Goal: Task Accomplishment & Management: Manage account settings

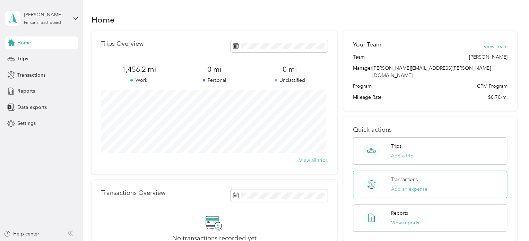
click at [403, 185] on button "Add an expense" at bounding box center [409, 188] width 36 height 7
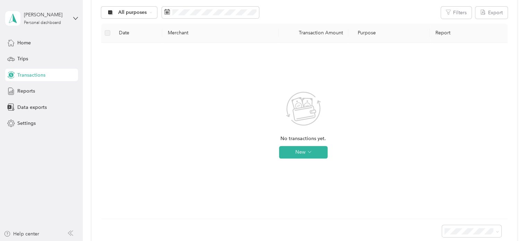
scroll to position [104, 0]
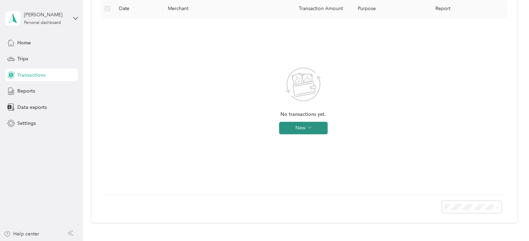
click at [305, 130] on button "New" at bounding box center [303, 128] width 48 height 12
click at [314, 141] on span "Expense" at bounding box center [312, 141] width 19 height 7
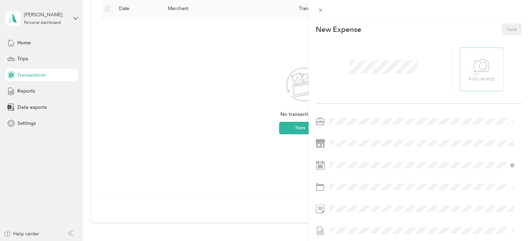
click at [479, 72] on icon at bounding box center [481, 65] width 16 height 19
click at [472, 69] on span "+" at bounding box center [474, 71] width 5 height 5
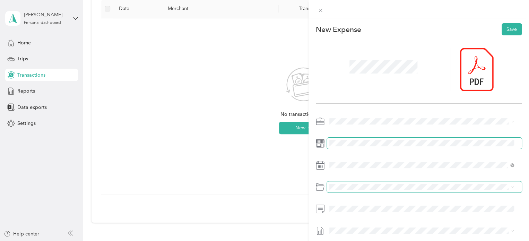
scroll to position [32, 0]
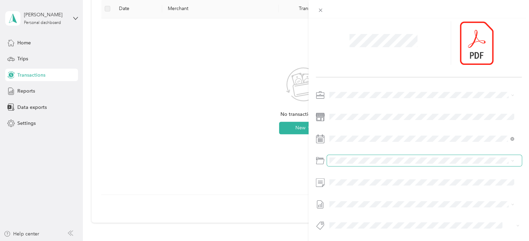
click at [343, 155] on span at bounding box center [424, 160] width 195 height 11
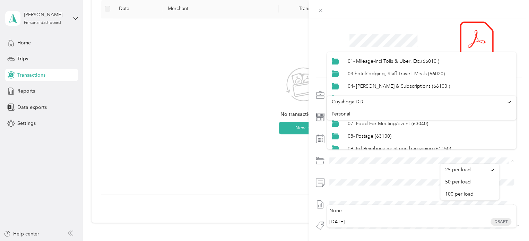
scroll to position [0, 0]
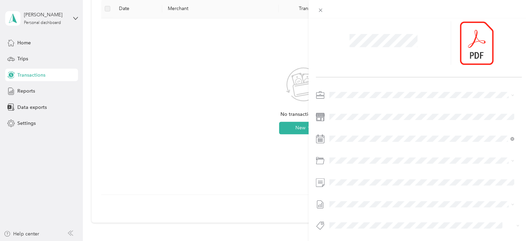
click at [224, 124] on div "This expense cannot be edited because it is either under review, approved, or p…" at bounding box center [264, 120] width 529 height 241
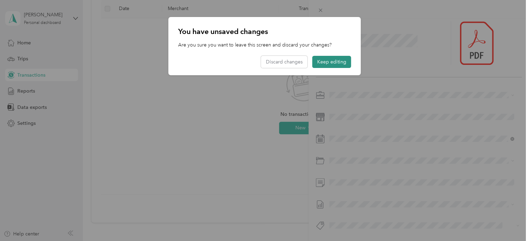
click at [334, 60] on button "Keep editing" at bounding box center [331, 62] width 39 height 12
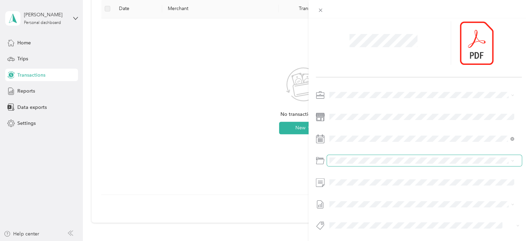
click at [492, 155] on span at bounding box center [424, 160] width 195 height 11
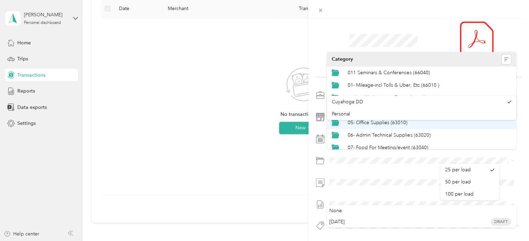
scroll to position [35, 0]
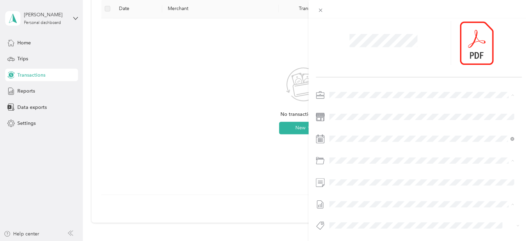
click at [500, 103] on li "Cuyahoga DD" at bounding box center [421, 102] width 189 height 12
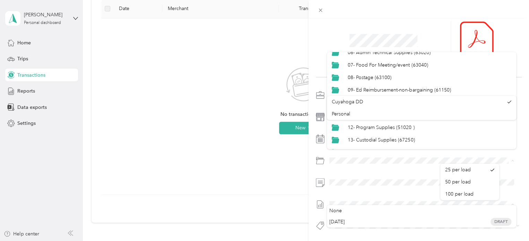
scroll to position [96, 0]
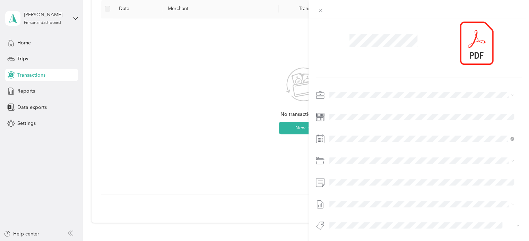
click at [489, 137] on div "14- Other" at bounding box center [428, 138] width 163 height 7
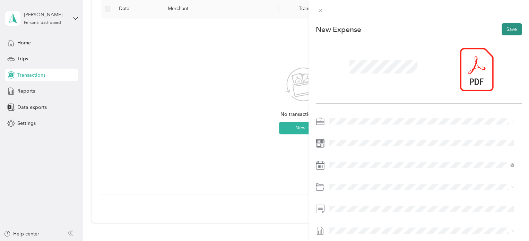
click at [508, 31] on button "Save" at bounding box center [511, 29] width 20 height 12
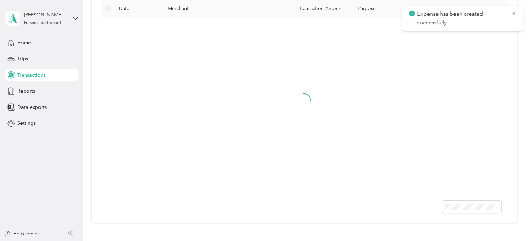
scroll to position [5, 0]
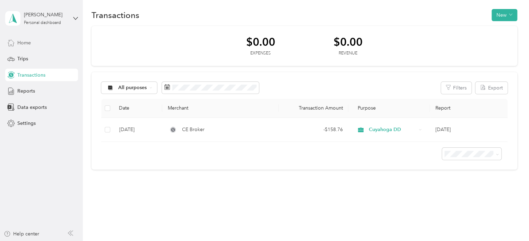
click at [25, 43] on span "Home" at bounding box center [24, 42] width 14 height 7
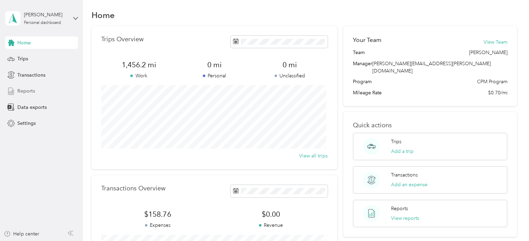
click at [29, 92] on span "Reports" at bounding box center [26, 90] width 18 height 7
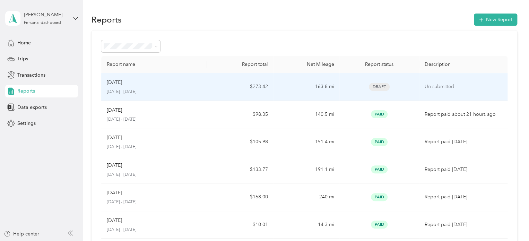
click at [222, 90] on td "$273.42" at bounding box center [240, 87] width 66 height 28
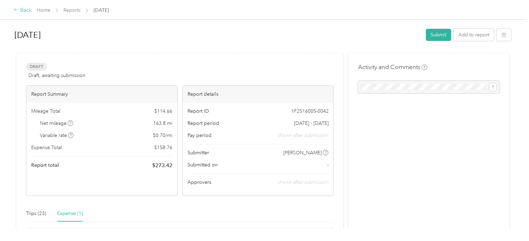
click at [22, 7] on div "Back" at bounding box center [23, 10] width 18 height 8
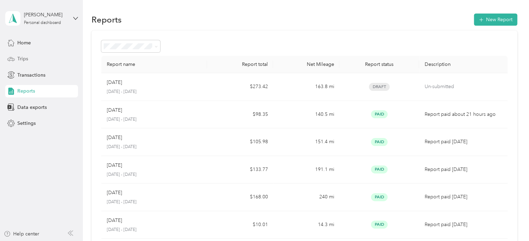
click at [26, 56] on span "Trips" at bounding box center [22, 58] width 11 height 7
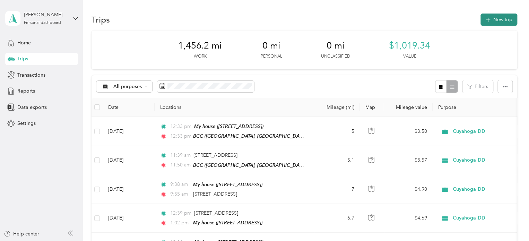
click at [494, 18] on button "New trip" at bounding box center [498, 20] width 37 height 12
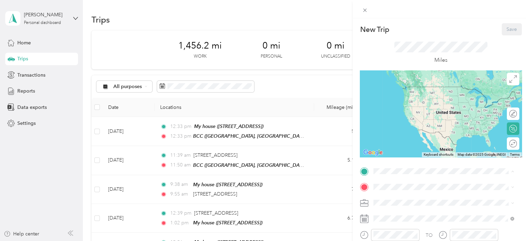
click at [396, 146] on span "[STREET_ADDRESS]" at bounding box center [408, 143] width 44 height 6
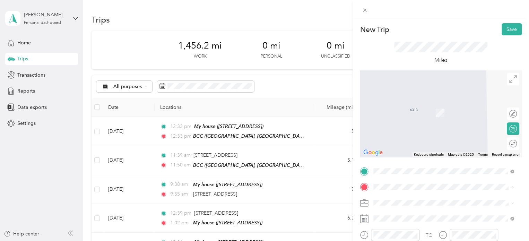
click at [388, 119] on li "BCC [STREET_ADDRESS][US_STATE]" at bounding box center [443, 111] width 145 height 22
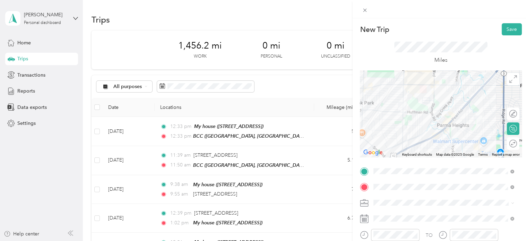
scroll to position [35, 0]
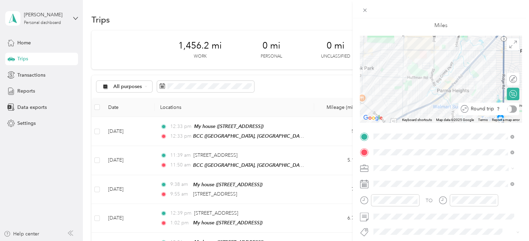
click at [508, 111] on div at bounding box center [512, 108] width 10 height 7
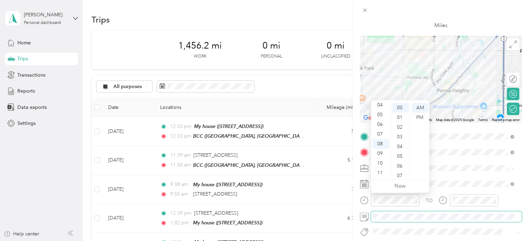
click at [387, 221] on span at bounding box center [446, 216] width 151 height 11
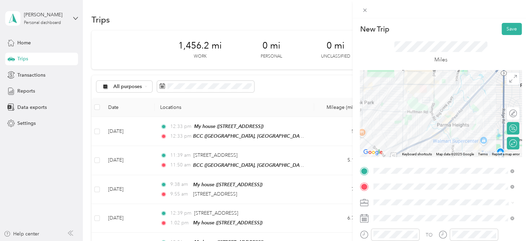
scroll to position [0, 0]
click at [503, 29] on button "Save" at bounding box center [511, 29] width 20 height 12
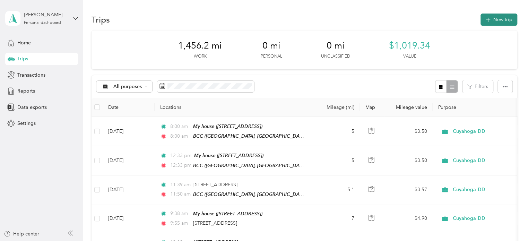
click at [497, 20] on button "New trip" at bounding box center [498, 20] width 37 height 12
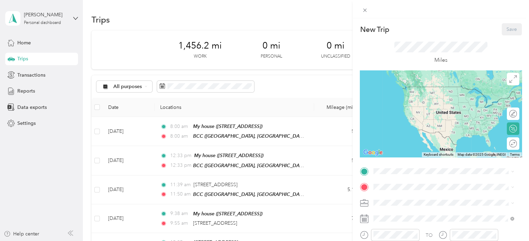
click at [400, 98] on span "West [STREET_ADDRESS][US_STATE]" at bounding box center [426, 99] width 81 height 6
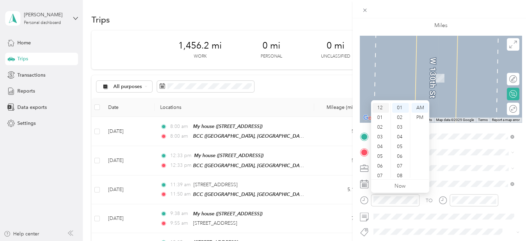
click at [381, 109] on div "12" at bounding box center [380, 108] width 17 height 10
click at [421, 115] on div "PM" at bounding box center [419, 118] width 17 height 10
click at [400, 110] on div "31" at bounding box center [400, 109] width 17 height 10
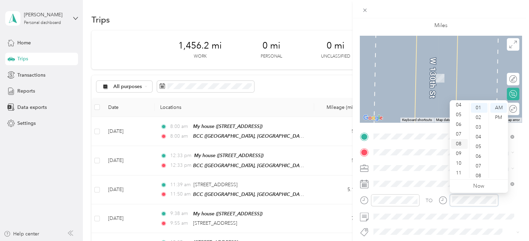
scroll to position [0, 0]
click at [460, 115] on div "01" at bounding box center [459, 118] width 17 height 10
click at [474, 106] on div "00" at bounding box center [478, 108] width 17 height 10
click at [495, 115] on div "PM" at bounding box center [498, 118] width 17 height 10
click at [499, 120] on div "PM" at bounding box center [498, 118] width 17 height 10
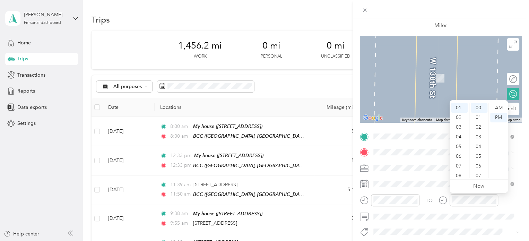
click at [512, 109] on div "Round trip" at bounding box center [502, 109] width 33 height 12
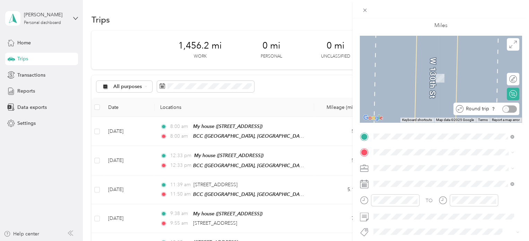
click at [500, 110] on div "Round trip" at bounding box center [489, 108] width 53 height 7
click at [499, 110] on div "Round trip" at bounding box center [489, 108] width 53 height 7
click at [502, 106] on div "Round trip" at bounding box center [489, 108] width 53 height 7
drag, startPoint x: 501, startPoint y: 108, endPoint x: 496, endPoint y: 110, distance: 5.7
click at [501, 108] on div "Round trip" at bounding box center [489, 108] width 53 height 7
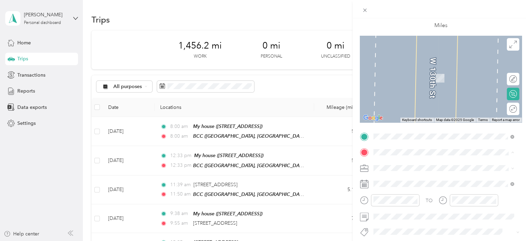
click at [398, 71] on span "3 [STREET_ADDRESS][US_STATE]" at bounding box center [422, 68] width 73 height 6
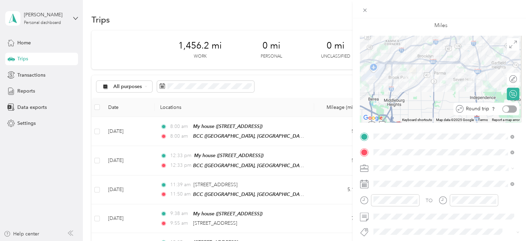
click at [507, 109] on div at bounding box center [509, 108] width 15 height 7
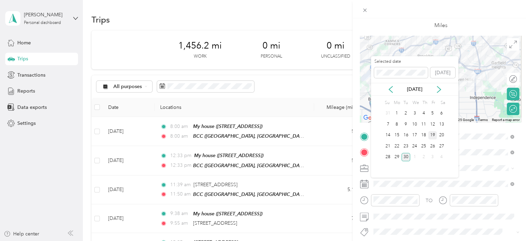
click at [434, 133] on div "19" at bounding box center [432, 135] width 9 height 9
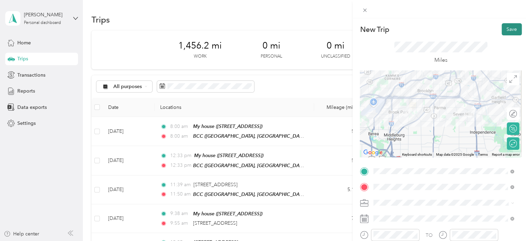
click at [504, 29] on button "Save" at bounding box center [511, 29] width 20 height 12
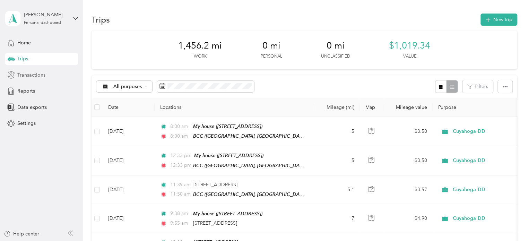
click at [25, 78] on span "Transactions" at bounding box center [31, 74] width 28 height 7
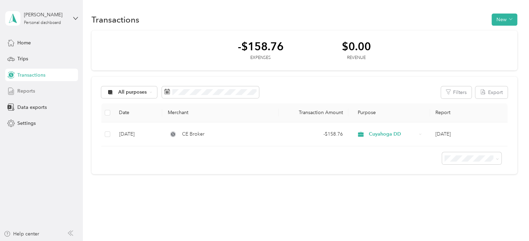
click at [24, 91] on span "Reports" at bounding box center [26, 90] width 18 height 7
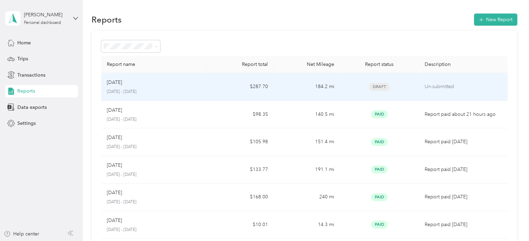
click at [199, 90] on p "[DATE] - [DATE]" at bounding box center [154, 92] width 95 height 6
